Goal: Task Accomplishment & Management: Complete application form

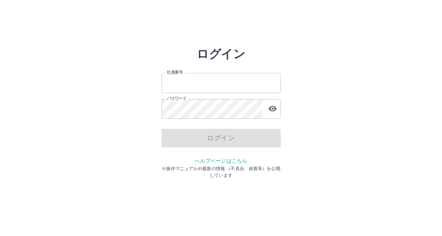
type input "*******"
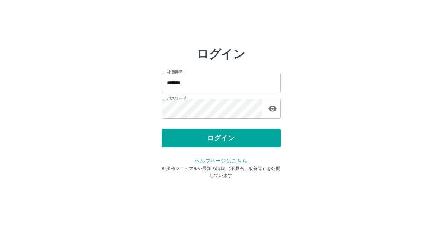
click at [196, 136] on div "ログイン" at bounding box center [221, 138] width 119 height 19
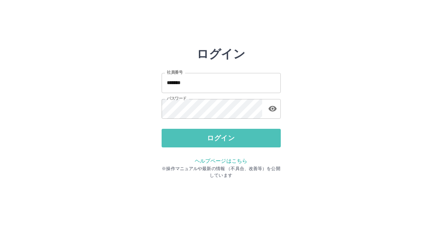
click at [196, 136] on button "ログイン" at bounding box center [221, 138] width 119 height 19
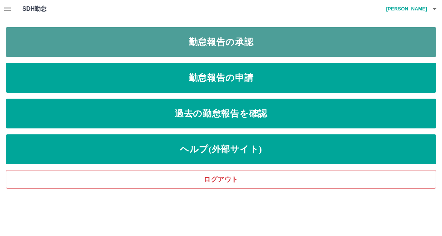
click at [237, 45] on link "勤怠報告の承認" at bounding box center [221, 42] width 430 height 30
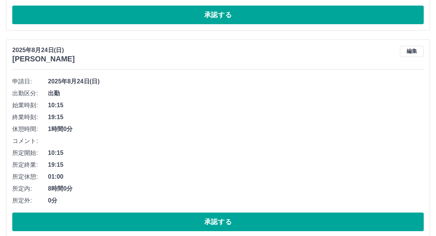
scroll to position [1601, 0]
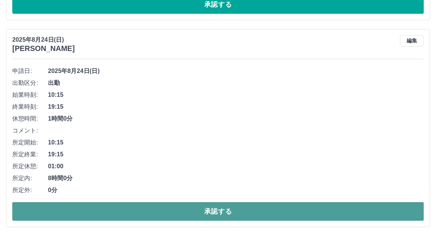
click at [209, 210] on button "承認する" at bounding box center [218, 211] width 412 height 19
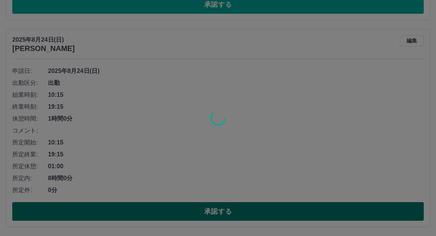
scroll to position [1701, 0]
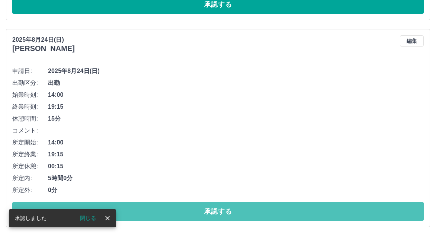
click at [209, 210] on button "承認する" at bounding box center [218, 211] width 412 height 19
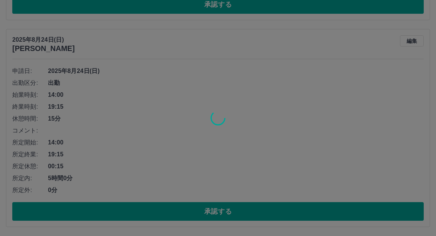
scroll to position [1494, 0]
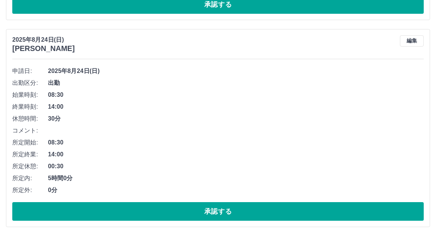
click at [209, 210] on button "承認する" at bounding box center [218, 211] width 412 height 19
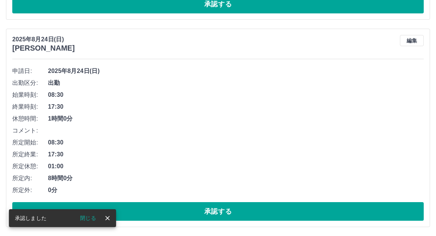
scroll to position [1287, 0]
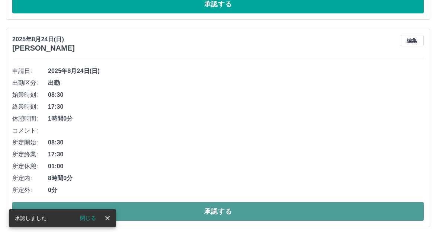
click at [209, 210] on button "承認する" at bounding box center [218, 211] width 412 height 19
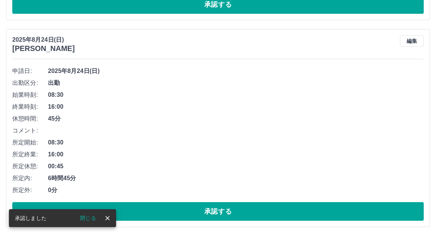
scroll to position [1080, 0]
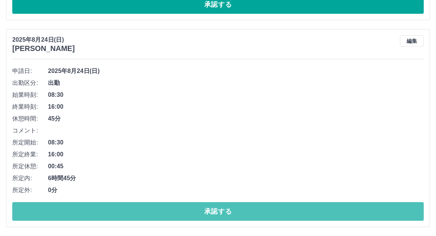
click at [209, 210] on button "承認する" at bounding box center [218, 211] width 412 height 19
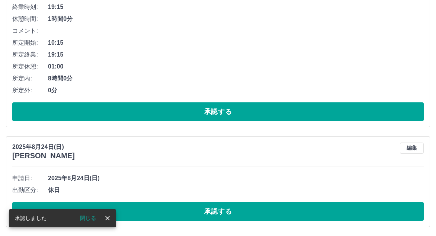
scroll to position [873, 0]
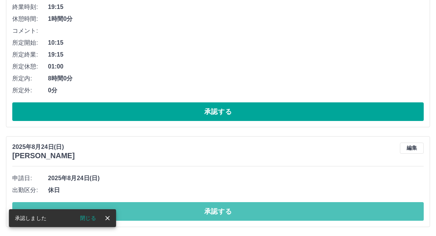
click at [213, 212] on button "承認する" at bounding box center [218, 211] width 412 height 19
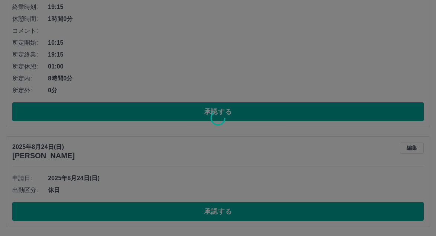
scroll to position [773, 0]
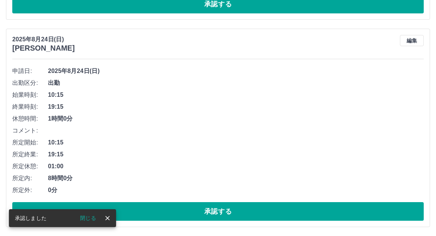
click at [213, 212] on button "承認する" at bounding box center [218, 211] width 412 height 19
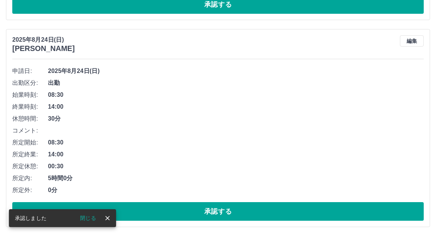
scroll to position [566, 0]
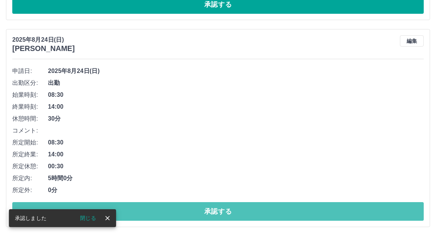
click at [213, 212] on button "承認する" at bounding box center [218, 211] width 412 height 19
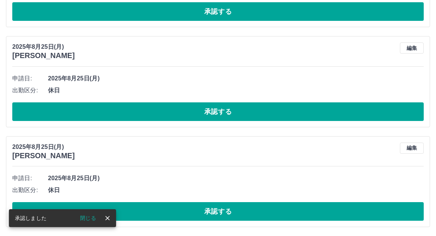
scroll to position [359, 0]
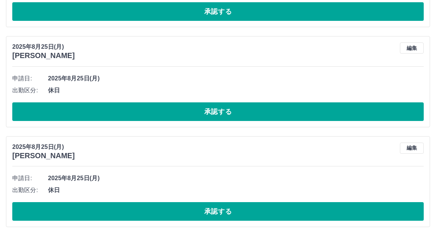
click at [213, 212] on button "承認する" at bounding box center [218, 211] width 412 height 19
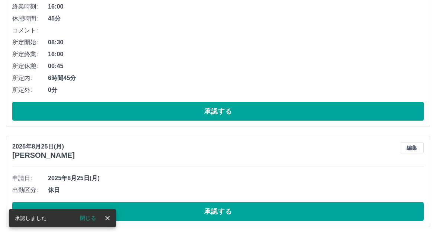
scroll to position [259, 0]
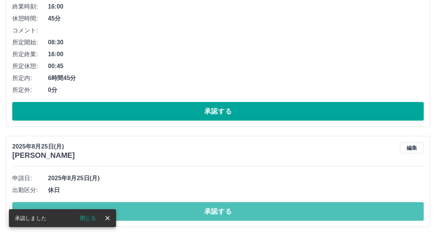
click at [213, 212] on button "承認する" at bounding box center [218, 211] width 412 height 19
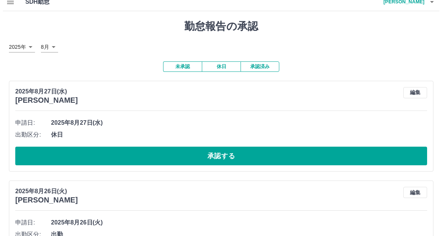
scroll to position [0, 0]
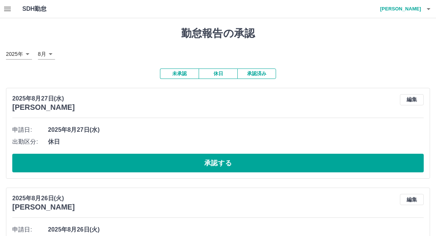
click at [429, 10] on icon "button" at bounding box center [428, 8] width 9 height 9
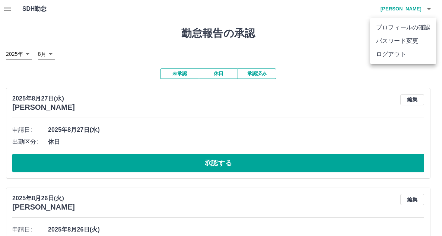
click at [406, 55] on li "ログアウト" at bounding box center [403, 54] width 66 height 13
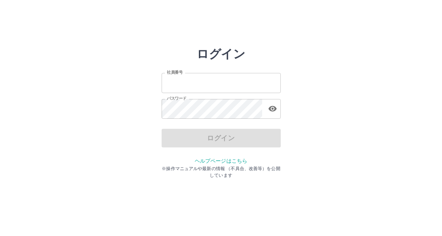
type input "*******"
click at [207, 145] on div "ログイン" at bounding box center [221, 138] width 119 height 19
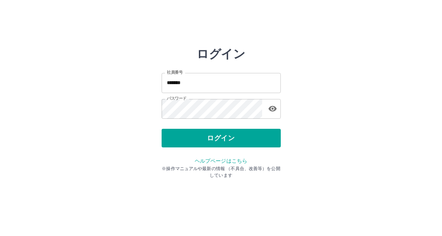
click at [207, 145] on button "ログイン" at bounding box center [221, 138] width 119 height 19
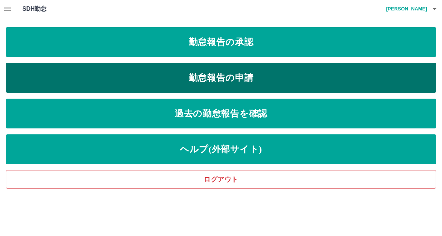
click at [220, 73] on link "勤怠報告の申請" at bounding box center [221, 78] width 430 height 30
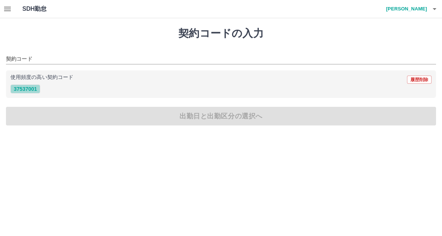
click at [22, 91] on button "37537001" at bounding box center [25, 88] width 30 height 9
type input "********"
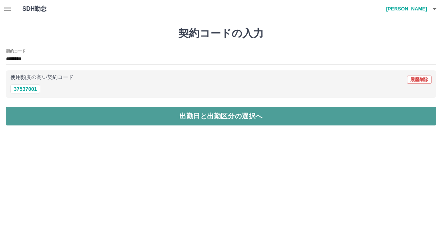
click at [224, 119] on button "出勤日と出勤区分の選択へ" at bounding box center [221, 116] width 430 height 19
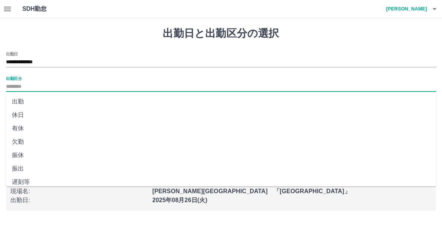
click at [33, 84] on input "出勤区分" at bounding box center [221, 86] width 430 height 9
click at [23, 102] on li "出勤" at bounding box center [221, 101] width 430 height 13
type input "**"
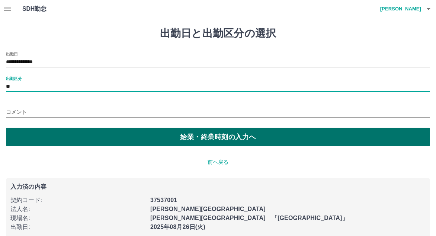
click at [211, 142] on button "始業・終業時刻の入力へ" at bounding box center [218, 137] width 424 height 19
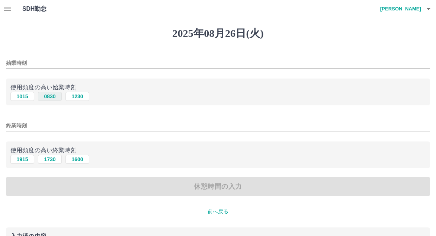
click at [48, 99] on button "0830" at bounding box center [50, 96] width 24 height 9
type input "****"
click at [47, 161] on button "1730" at bounding box center [50, 159] width 24 height 9
type input "****"
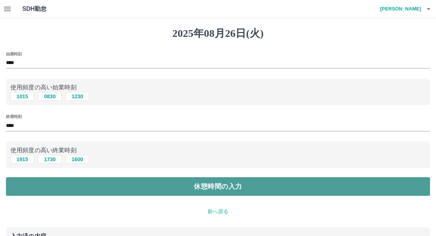
click at [175, 185] on button "休憩時間の入力" at bounding box center [218, 186] width 424 height 19
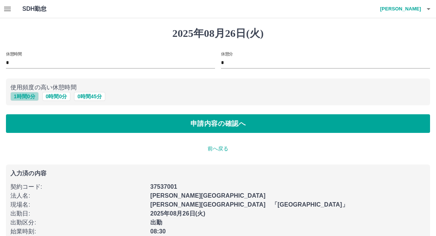
click at [32, 98] on button "1 時間 0 分" at bounding box center [24, 96] width 28 height 9
type input "*"
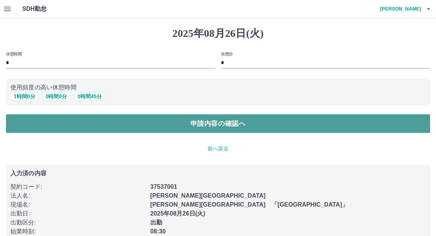
click at [219, 127] on button "申請内容の確認へ" at bounding box center [218, 123] width 424 height 19
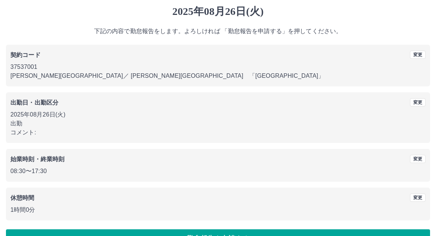
scroll to position [43, 0]
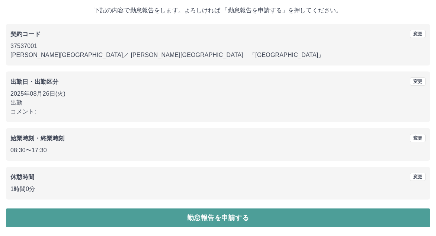
click at [211, 222] on button "勤怠報告を申請する" at bounding box center [218, 217] width 424 height 19
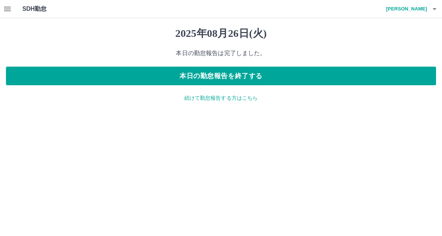
click at [223, 96] on p "続けて勤怠報告する方はこちら" at bounding box center [221, 98] width 430 height 8
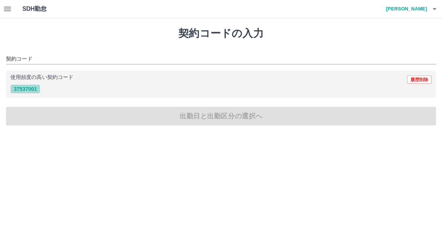
click at [33, 89] on button "37537001" at bounding box center [25, 88] width 30 height 9
type input "********"
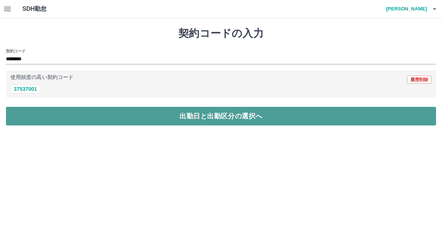
click at [226, 119] on button "出勤日と出勤区分の選択へ" at bounding box center [221, 116] width 430 height 19
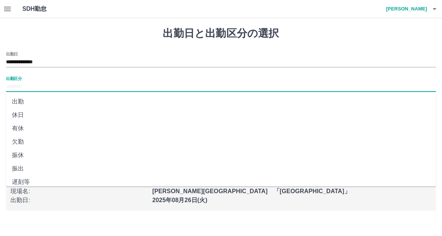
click at [28, 84] on input "出勤区分" at bounding box center [221, 86] width 430 height 9
click at [20, 112] on li "休日" at bounding box center [221, 114] width 430 height 13
type input "**"
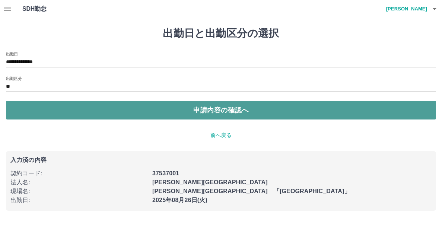
click at [211, 114] on button "申請内容の確認へ" at bounding box center [221, 110] width 430 height 19
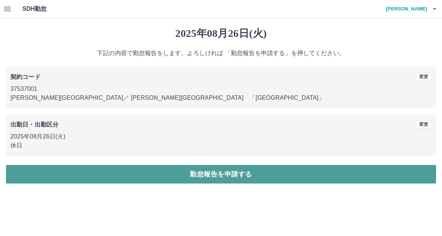
click at [232, 172] on button "勤怠報告を申請する" at bounding box center [221, 174] width 430 height 19
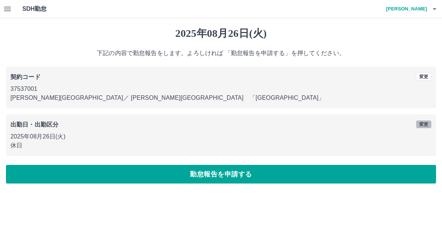
click at [422, 121] on button "変更" at bounding box center [424, 124] width 16 height 8
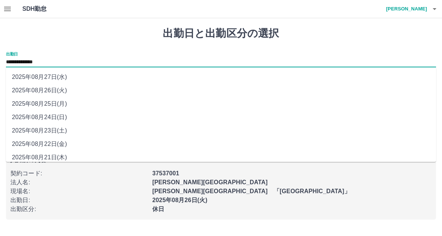
click at [48, 64] on input "**********" at bounding box center [221, 62] width 430 height 9
drag, startPoint x: 48, startPoint y: 64, endPoint x: 50, endPoint y: 75, distance: 11.0
click at [50, 75] on li "2025年08月27日(水)" at bounding box center [221, 76] width 430 height 13
type input "**********"
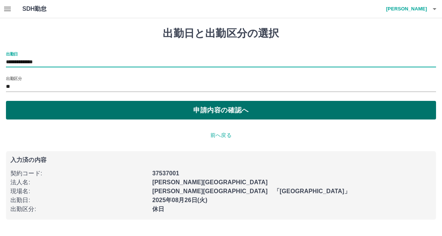
click at [222, 114] on button "申請内容の確認へ" at bounding box center [221, 110] width 430 height 19
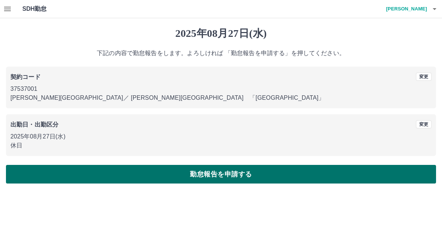
click at [227, 175] on button "勤怠報告を申請する" at bounding box center [221, 174] width 430 height 19
